Goal: Information Seeking & Learning: Find contact information

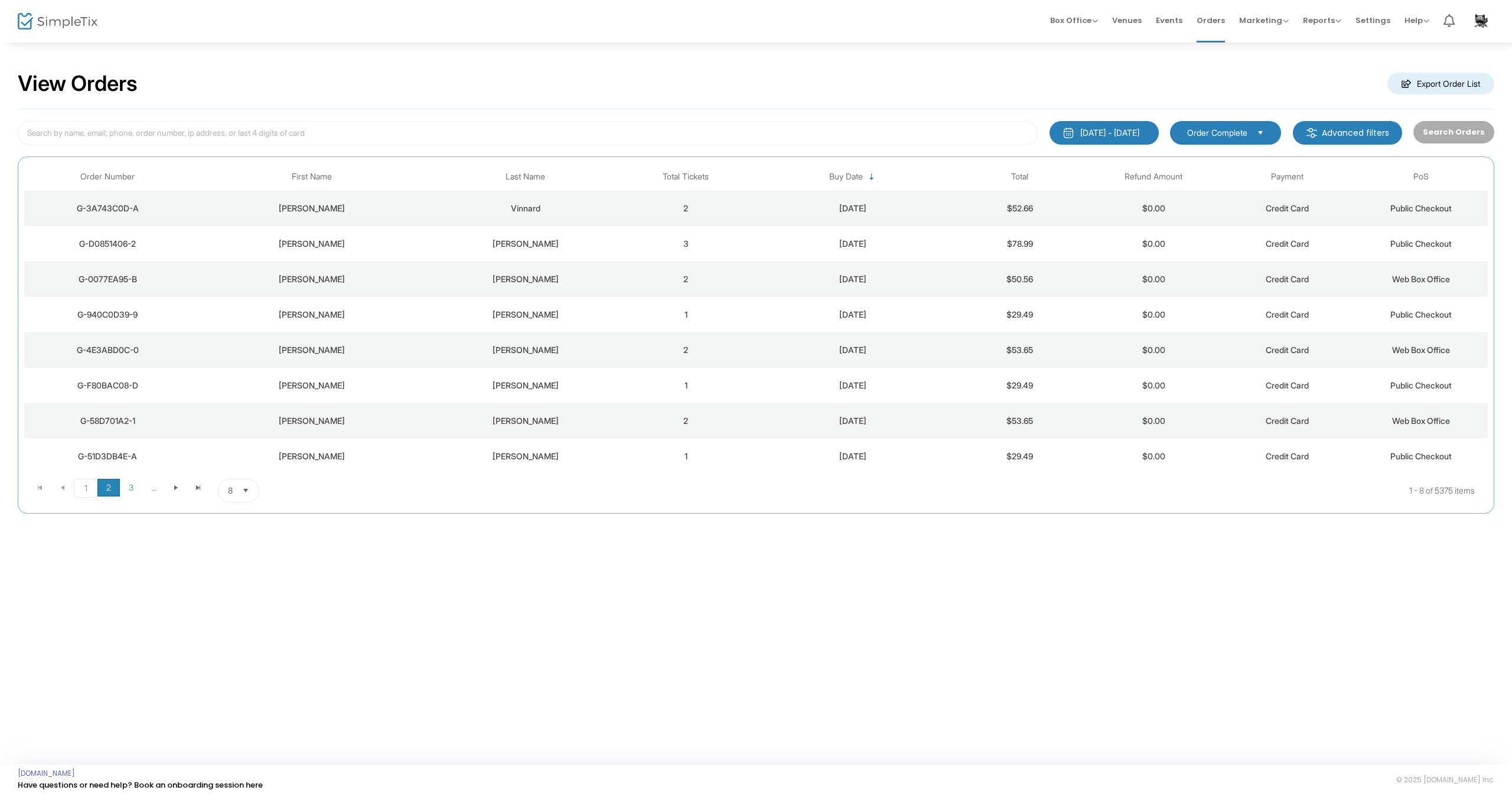
click at [112, 493] on span "2" at bounding box center [109, 488] width 23 height 18
click at [126, 489] on span "3" at bounding box center [132, 488] width 23 height 18
click at [320, 312] on div "Patrick" at bounding box center [312, 315] width 234 height 12
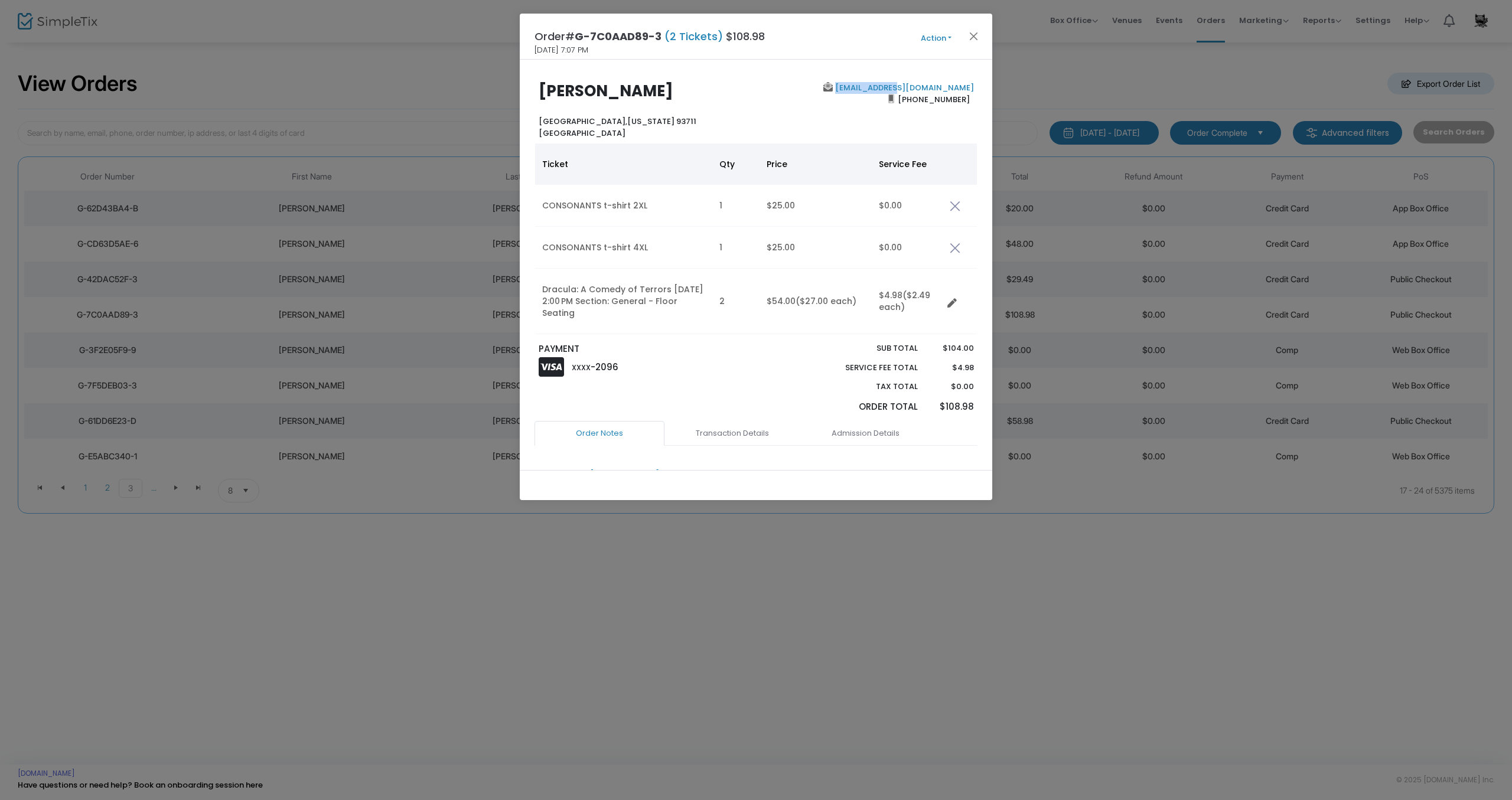
drag, startPoint x: 966, startPoint y: 89, endPoint x: 909, endPoint y: 87, distance: 57.0
click at [909, 87] on div "pdb78@att.net (559) 360-5783" at bounding box center [867, 110] width 223 height 56
copy link "pdb78@att.net"
